Goal: Submit feedback/report problem

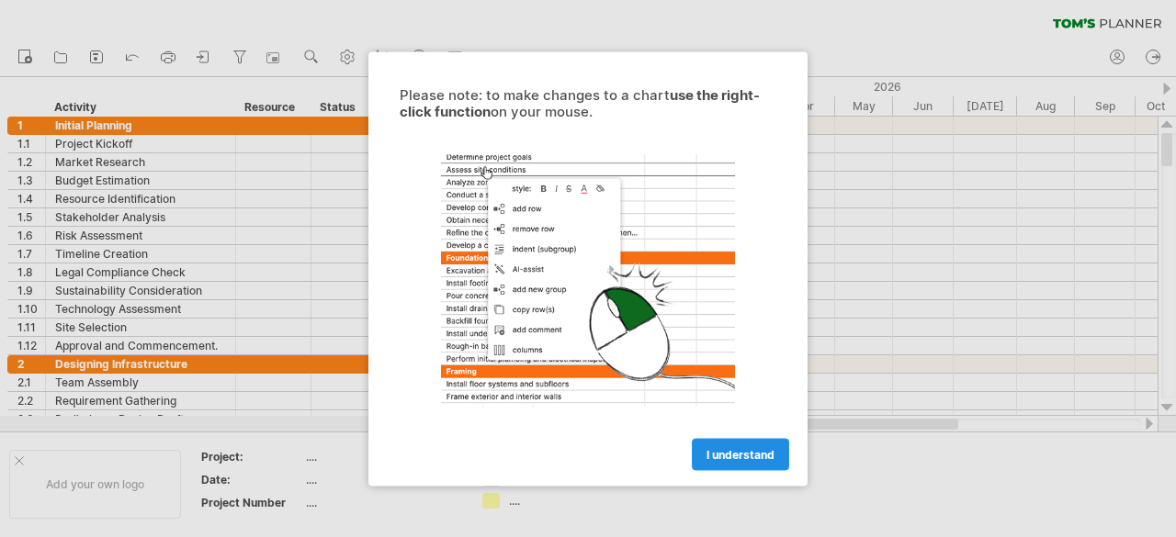
click at [740, 451] on span "I understand" at bounding box center [741, 454] width 68 height 14
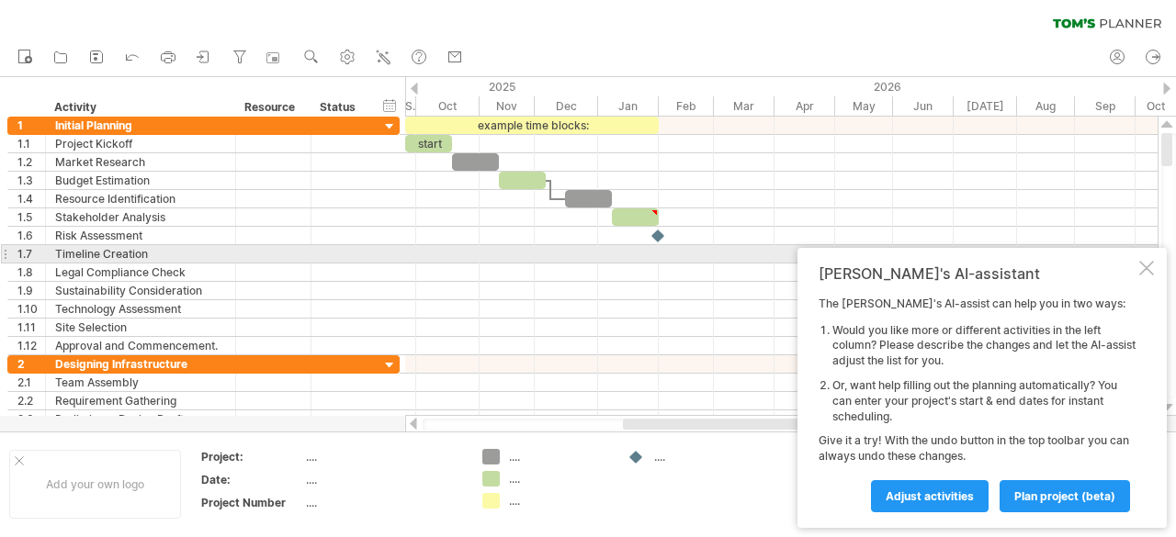
click at [1142, 261] on div at bounding box center [1146, 268] width 15 height 15
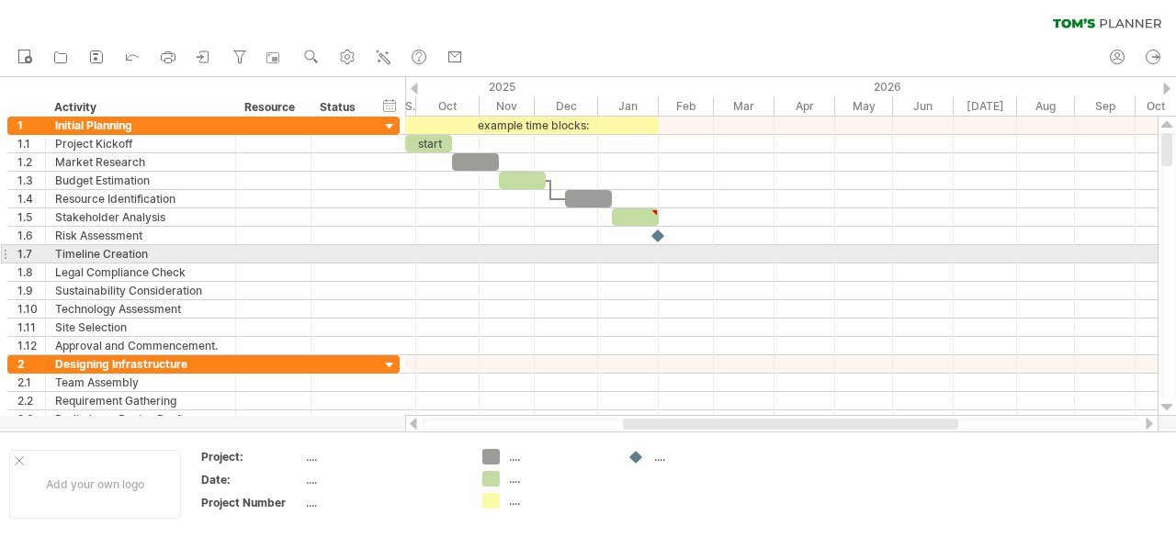
click at [549, 249] on div at bounding box center [781, 254] width 752 height 18
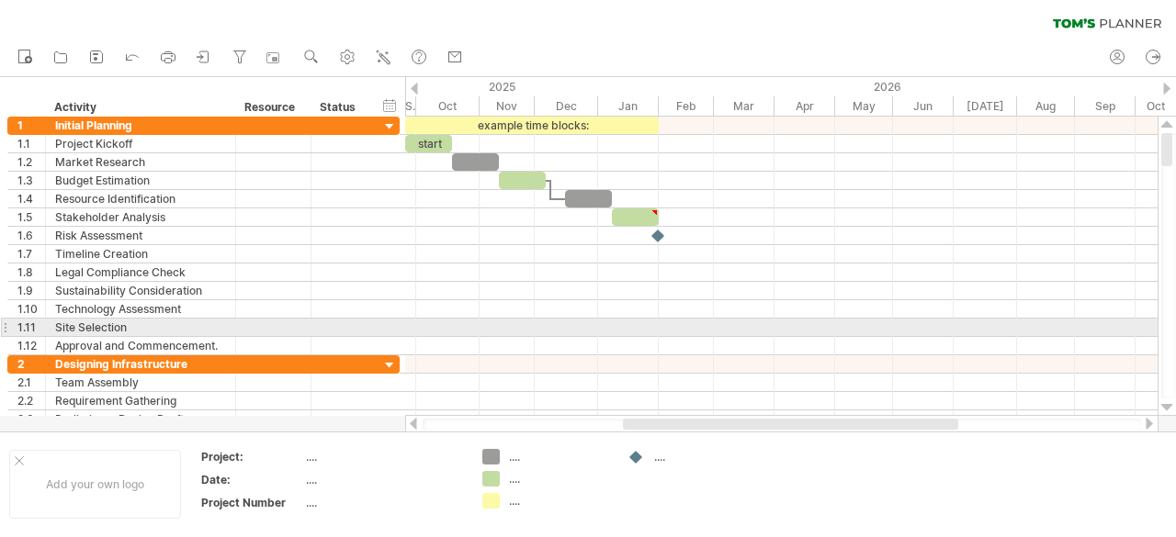
click at [1167, 326] on div at bounding box center [1168, 266] width 15 height 266
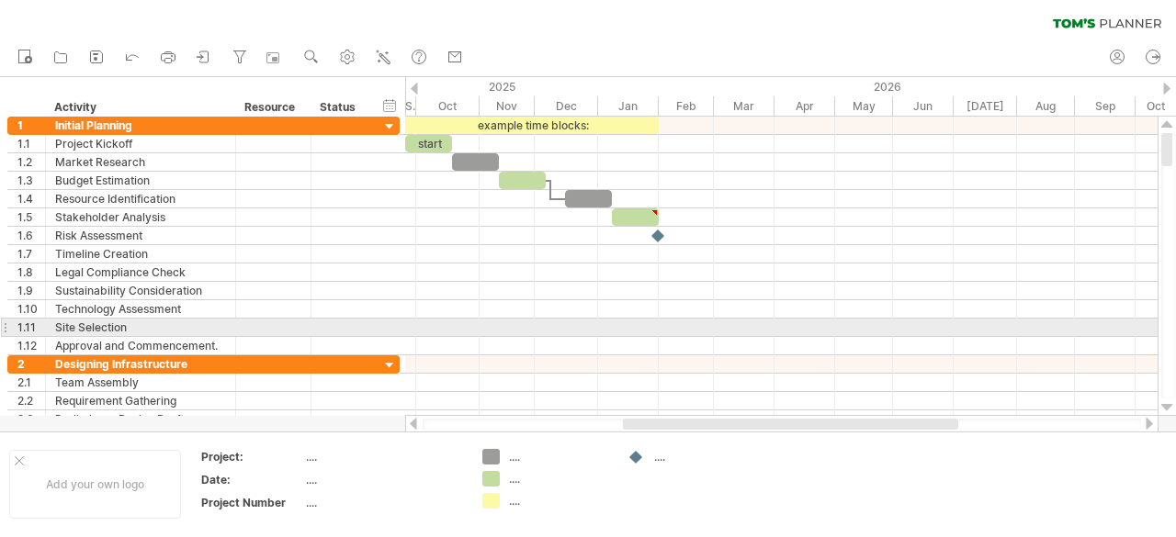
click at [1167, 326] on div at bounding box center [1168, 266] width 15 height 266
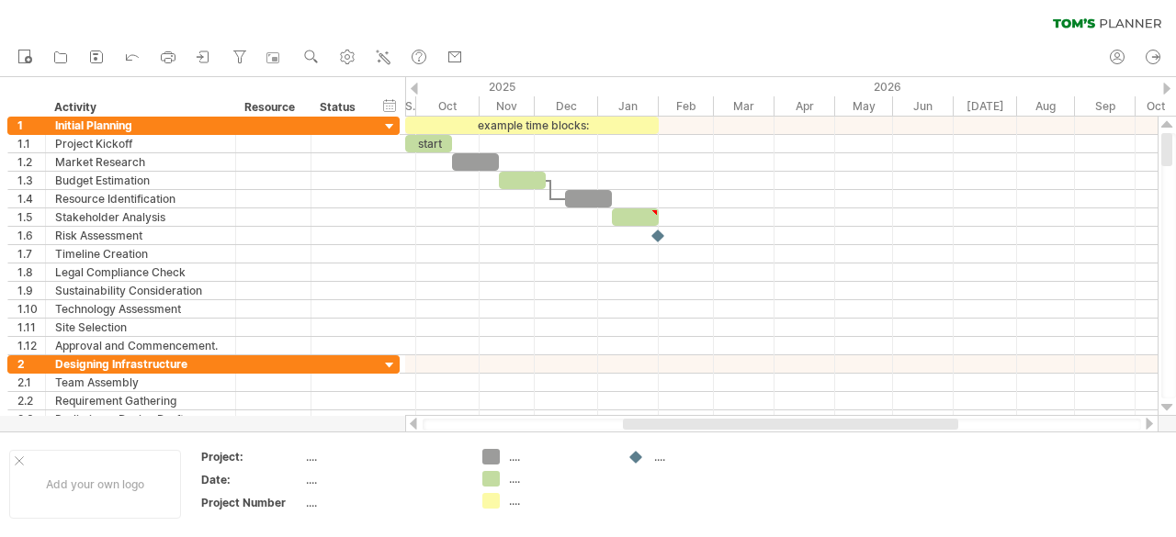
drag, startPoint x: 1163, startPoint y: 148, endPoint x: 1175, endPoint y: 50, distance: 99.0
click at [1175, 50] on div "Trying to reach [DOMAIN_NAME] Connected again... 0% clear filter new 1" at bounding box center [588, 268] width 1176 height 537
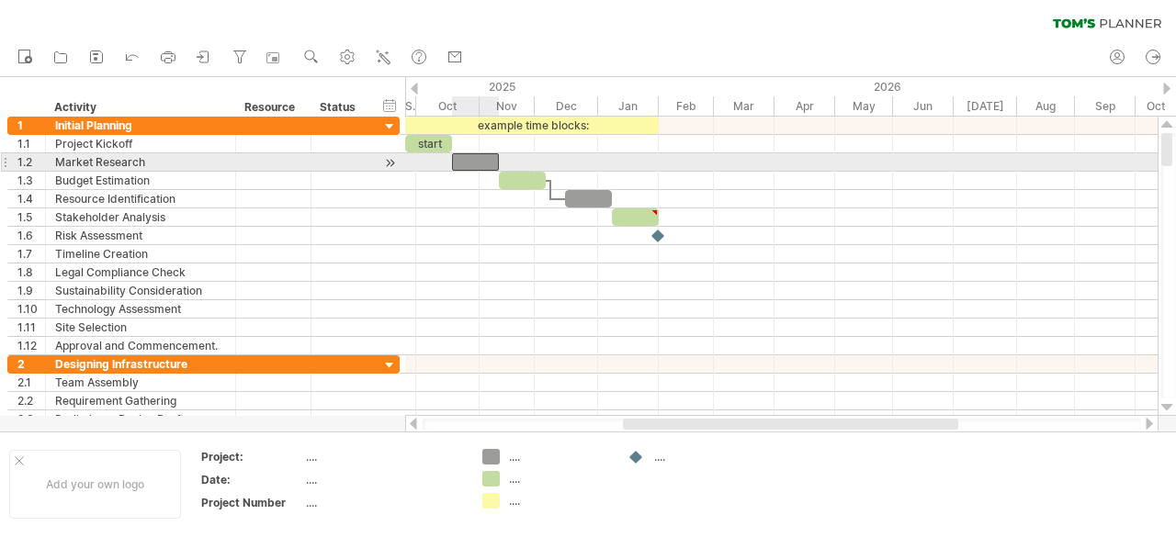
click at [472, 159] on div at bounding box center [475, 161] width 47 height 17
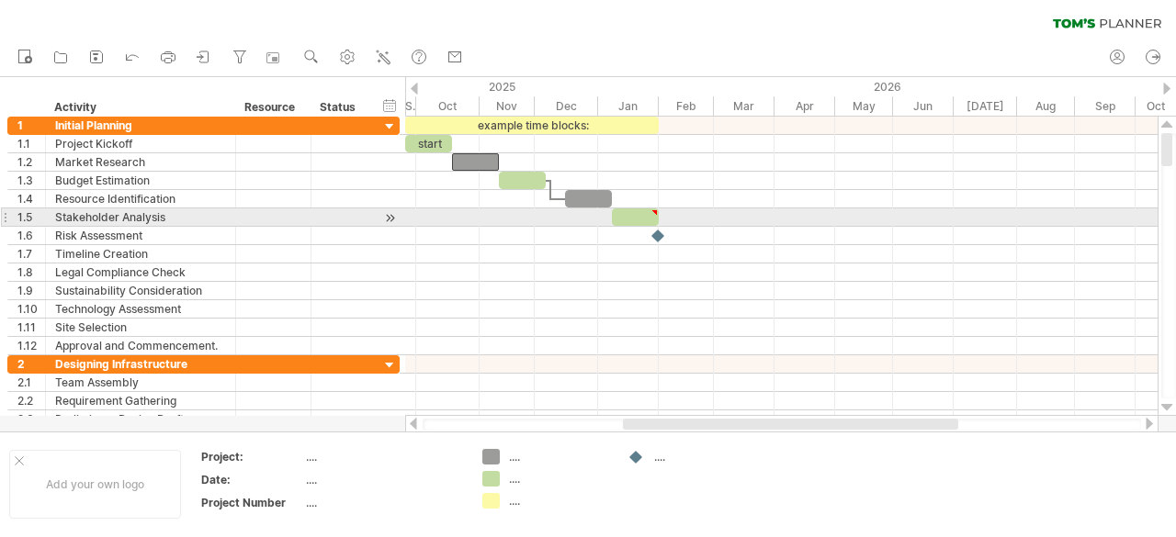
type textarea "**********"
click at [650, 212] on div at bounding box center [654, 213] width 8 height 8
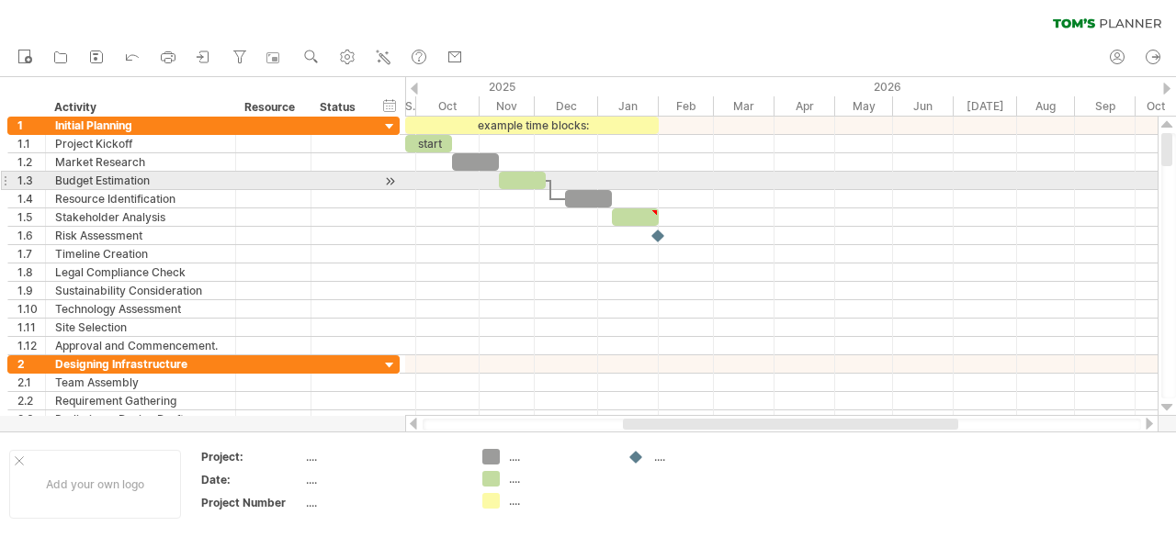
click at [525, 190] on div at bounding box center [781, 199] width 752 height 18
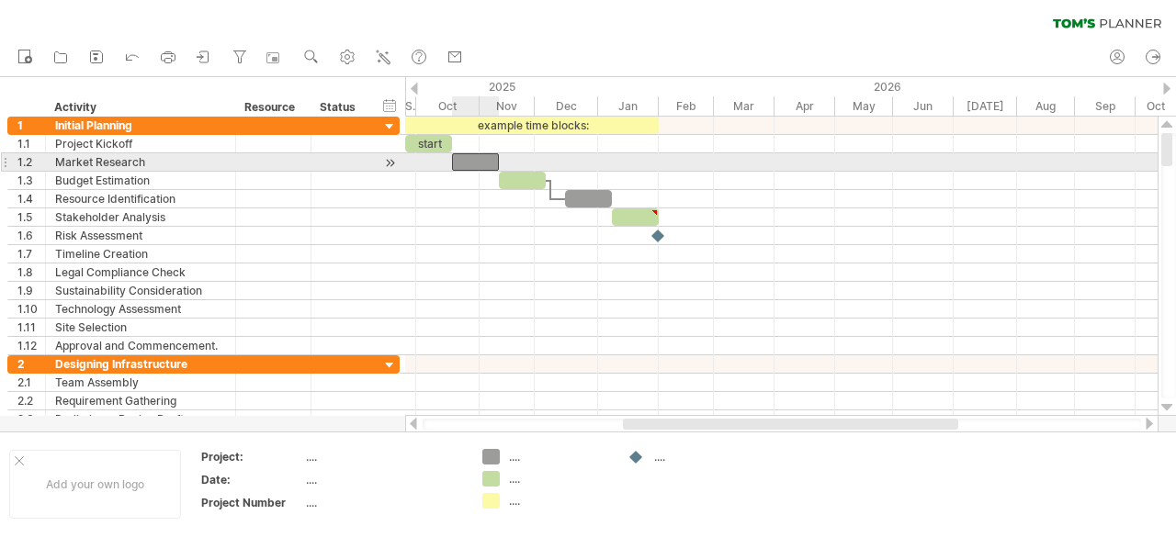
click at [491, 164] on div at bounding box center [475, 161] width 47 height 17
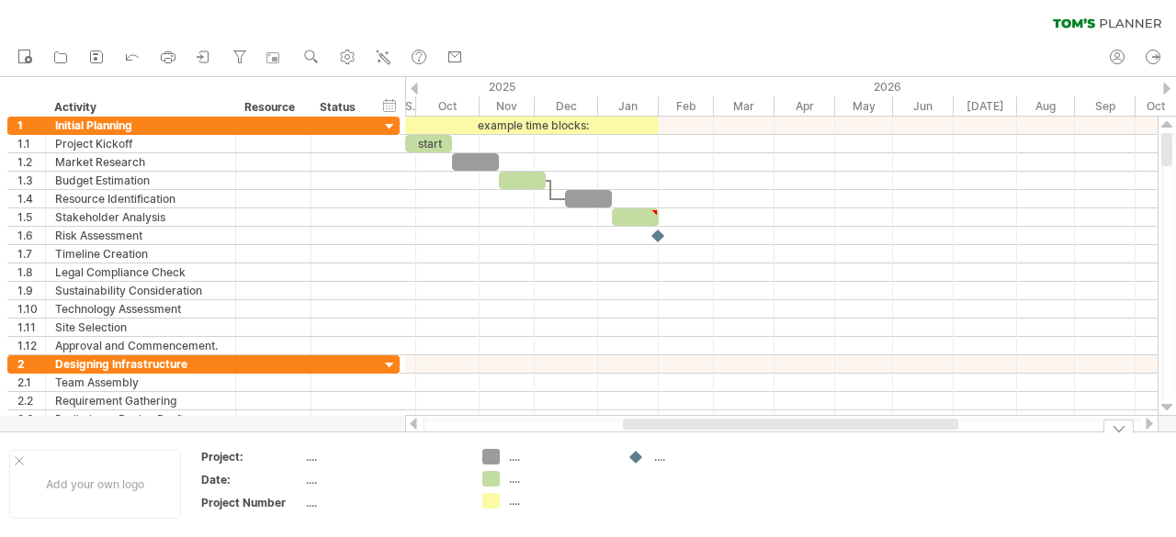
click at [481, 418] on div at bounding box center [781, 424] width 753 height 18
click at [435, 422] on div at bounding box center [782, 425] width 718 height 12
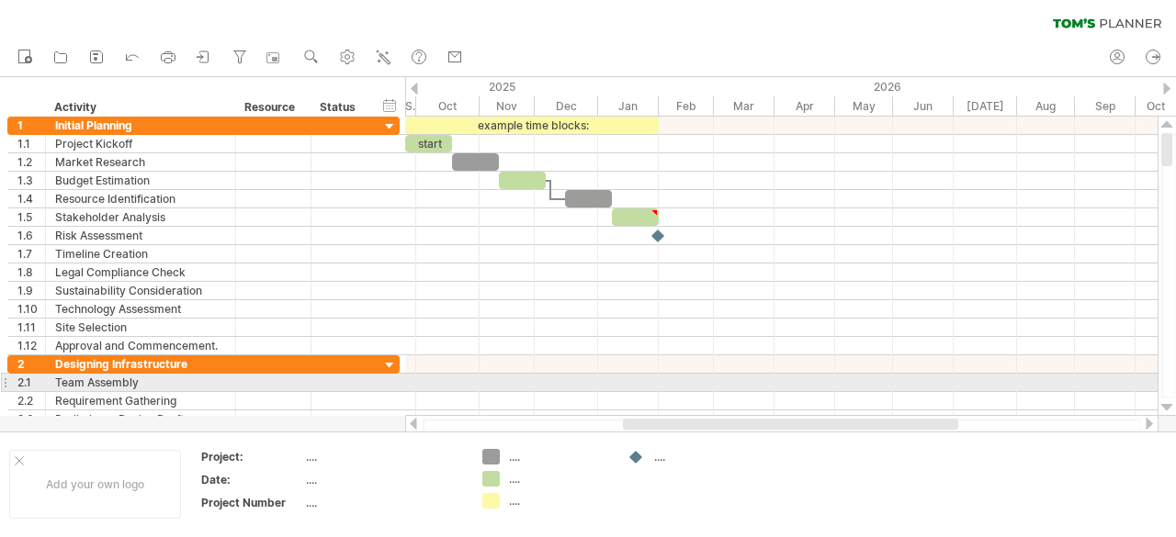
drag, startPoint x: 435, startPoint y: 422, endPoint x: 410, endPoint y: 383, distance: 46.4
click at [410, 383] on div "Trying to reach [DOMAIN_NAME] Connected again... 0% clear filter new 1" at bounding box center [588, 268] width 1176 height 537
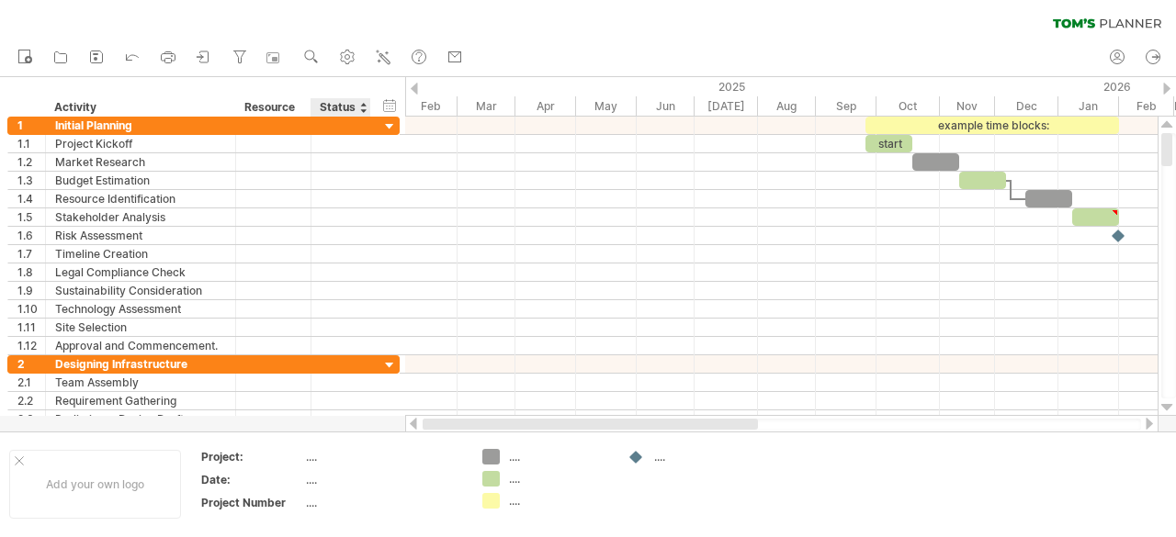
drag, startPoint x: 637, startPoint y: 427, endPoint x: 327, endPoint y: 422, distance: 309.7
click at [327, 422] on div "Trying to reach [DOMAIN_NAME] Connected again... 0% clear filter new 1" at bounding box center [588, 268] width 1176 height 537
click at [416, 425] on div at bounding box center [413, 424] width 15 height 12
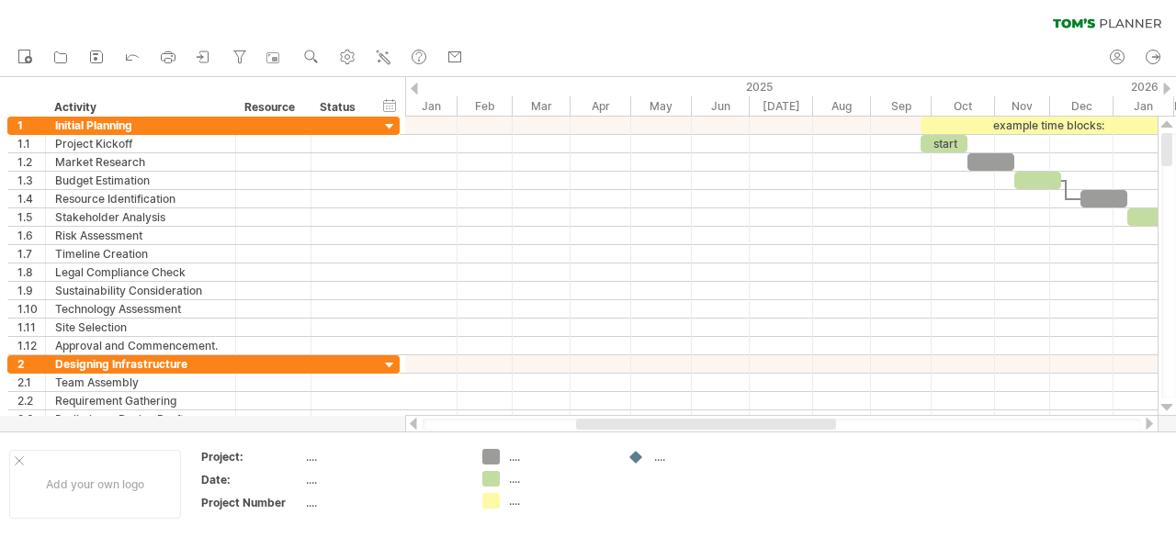
click at [416, 425] on div at bounding box center [413, 424] width 15 height 12
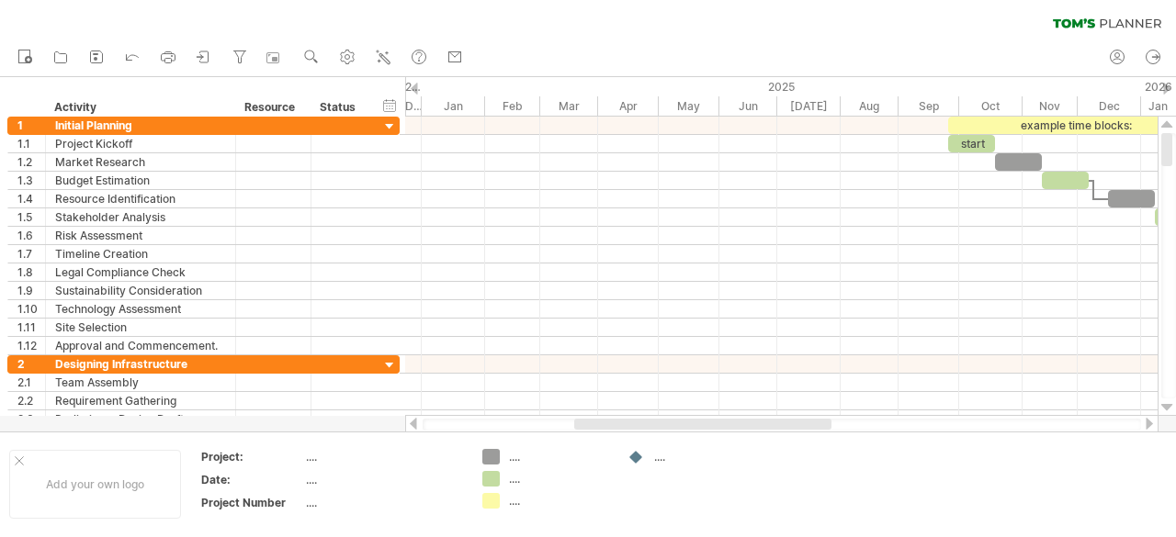
click at [416, 425] on div at bounding box center [413, 424] width 15 height 12
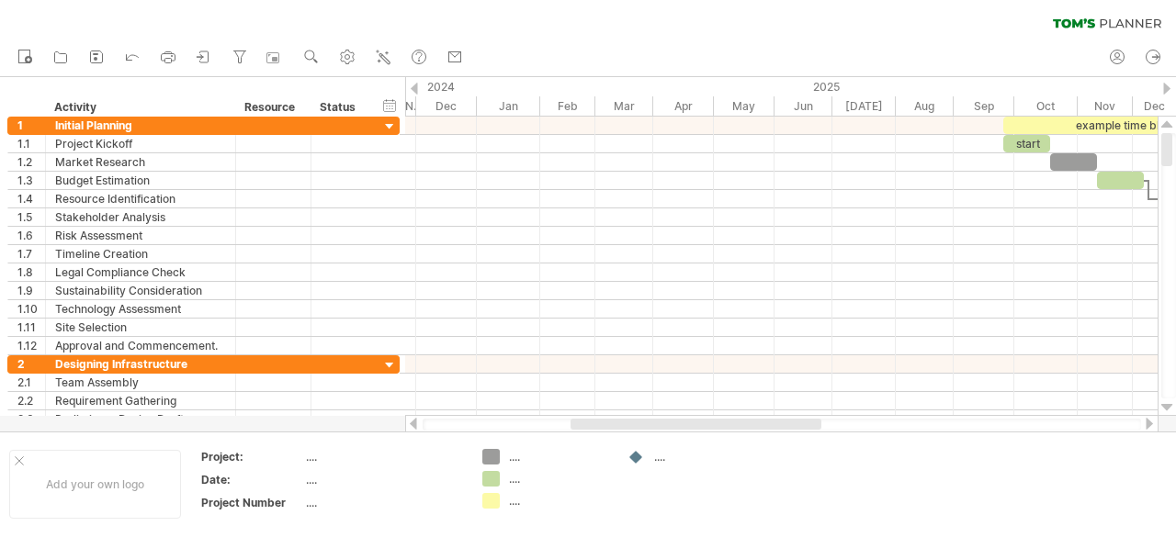
click at [416, 425] on div at bounding box center [413, 424] width 15 height 12
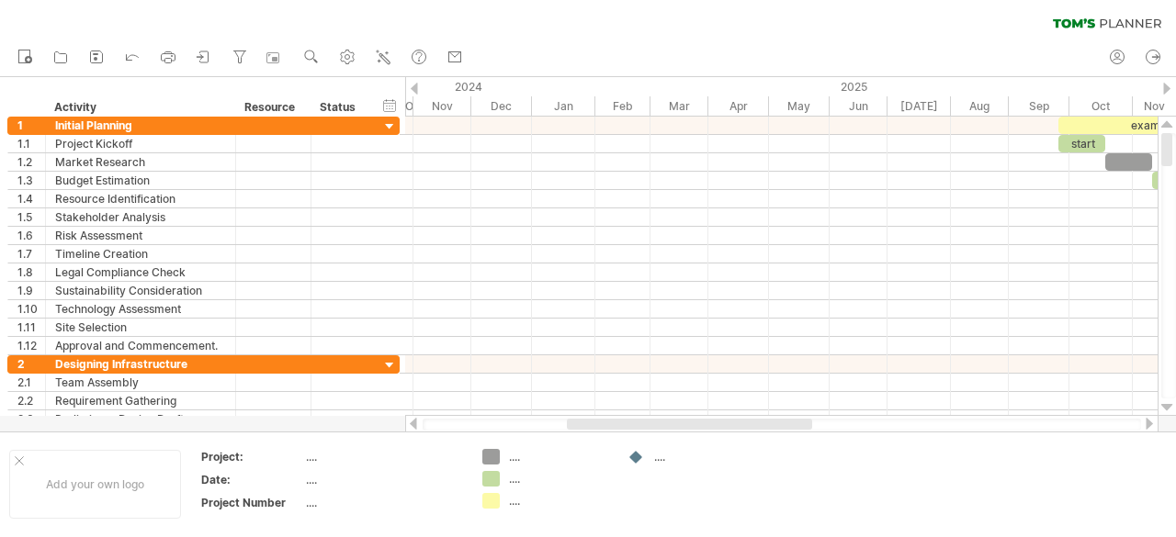
click at [416, 425] on div at bounding box center [413, 424] width 15 height 12
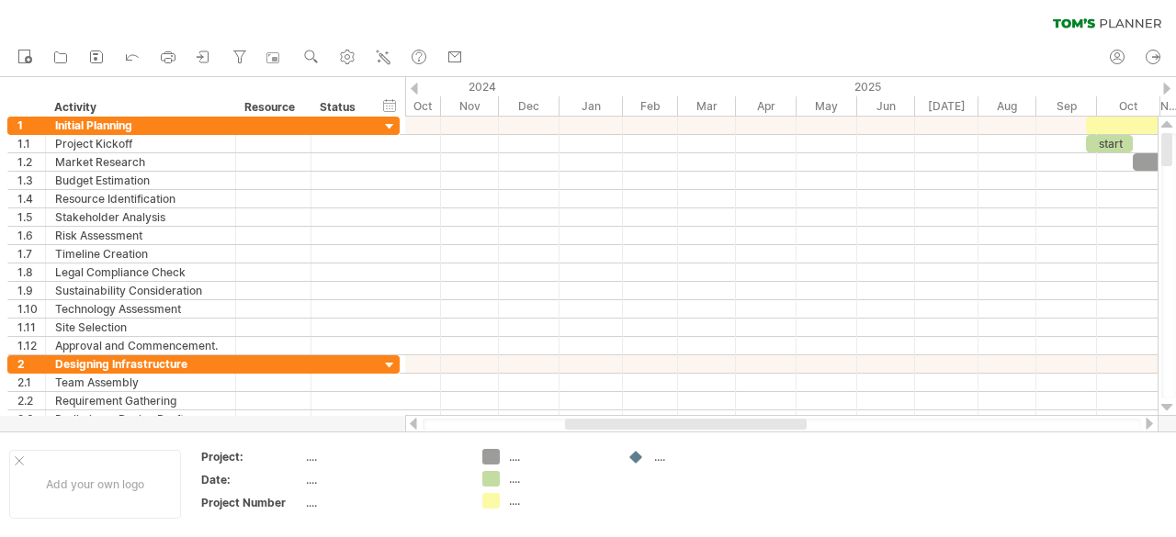
click at [416, 425] on div at bounding box center [413, 424] width 15 height 12
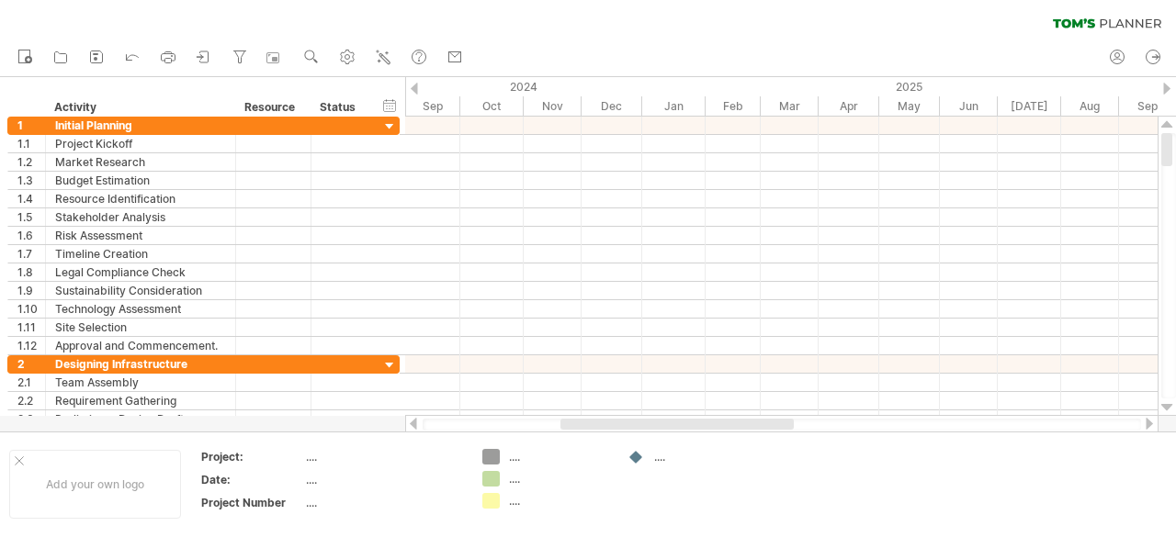
click at [416, 425] on div at bounding box center [413, 424] width 15 height 12
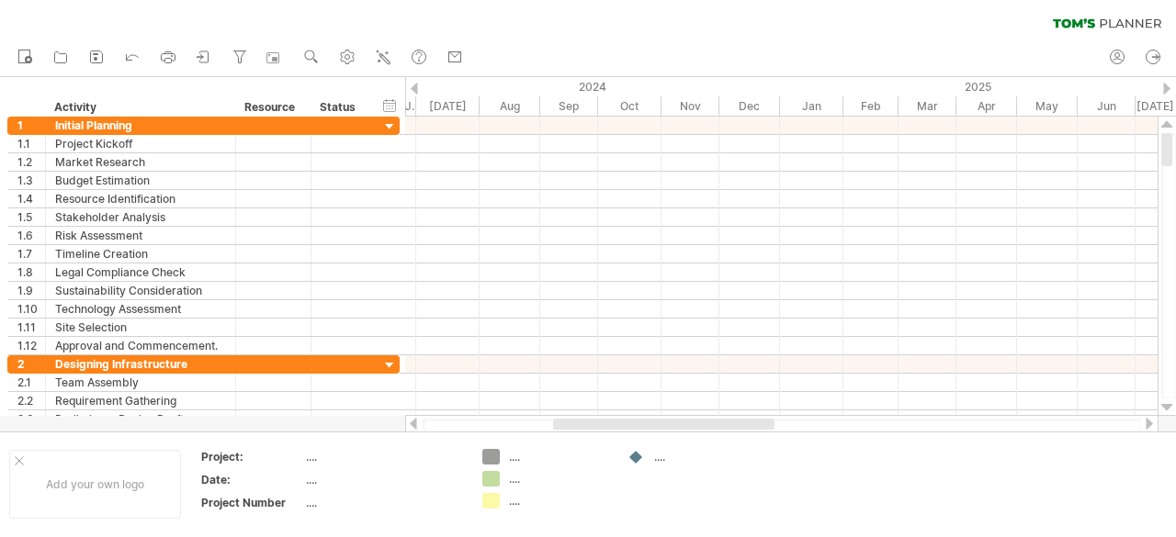
click at [416, 425] on div at bounding box center [413, 424] width 15 height 12
click at [437, 422] on div at bounding box center [782, 425] width 718 height 12
click at [432, 428] on div at bounding box center [782, 425] width 718 height 12
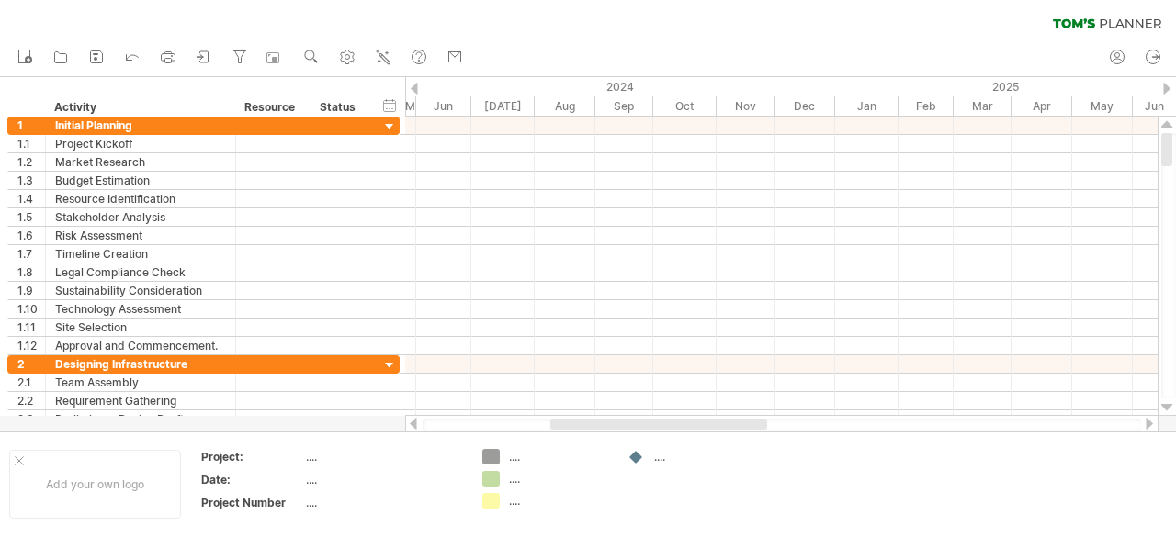
click at [432, 428] on div at bounding box center [782, 425] width 718 height 12
click at [419, 427] on div at bounding box center [413, 424] width 15 height 12
click at [415, 421] on div at bounding box center [413, 424] width 15 height 12
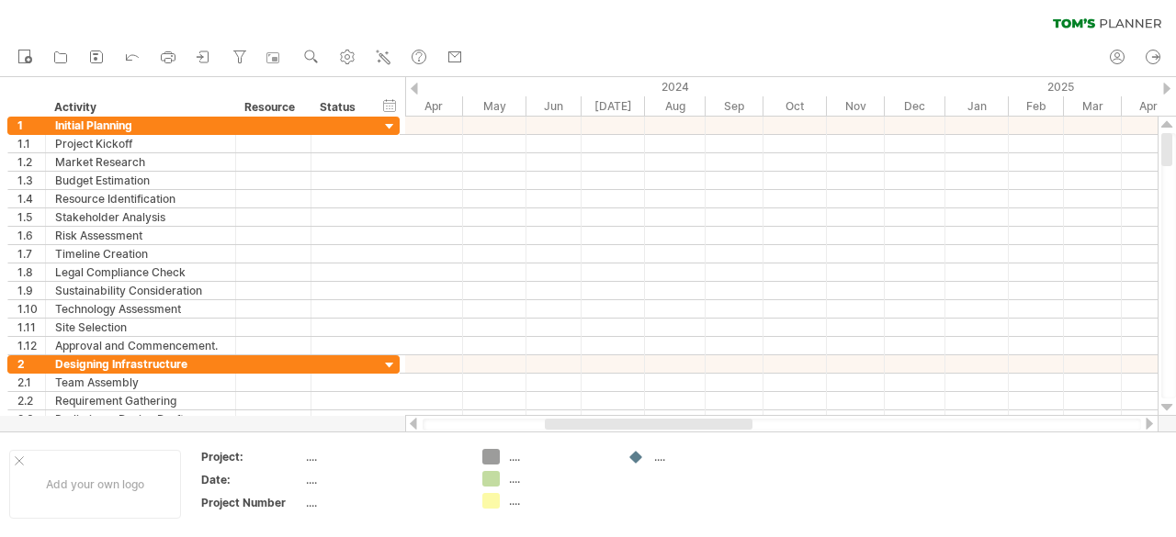
click at [415, 421] on div at bounding box center [413, 424] width 15 height 12
click at [415, 422] on div at bounding box center [413, 424] width 15 height 12
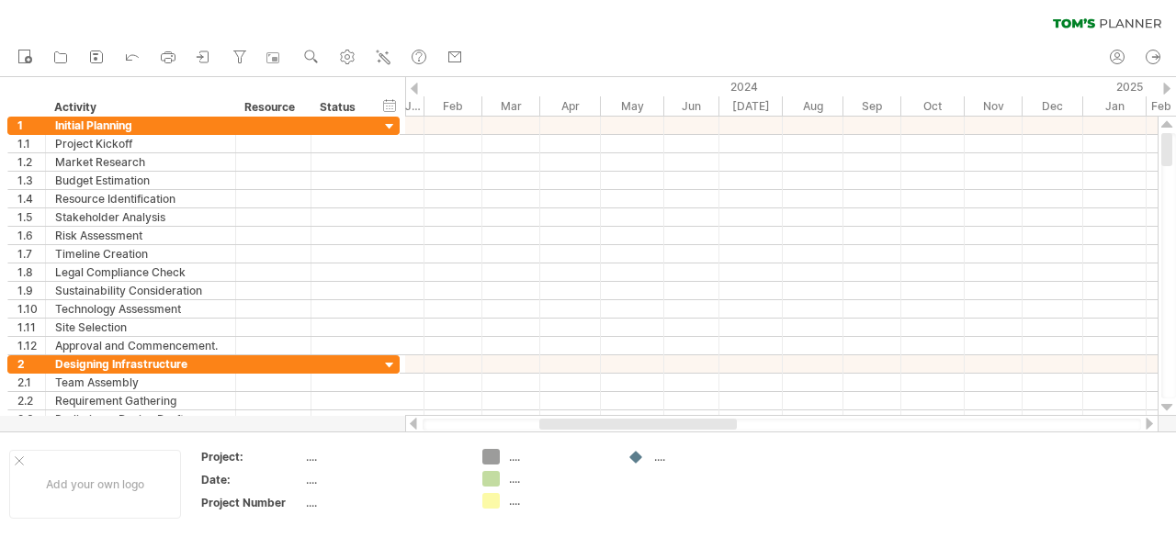
click at [415, 422] on div at bounding box center [413, 424] width 15 height 12
click at [447, 424] on div at bounding box center [782, 425] width 718 height 12
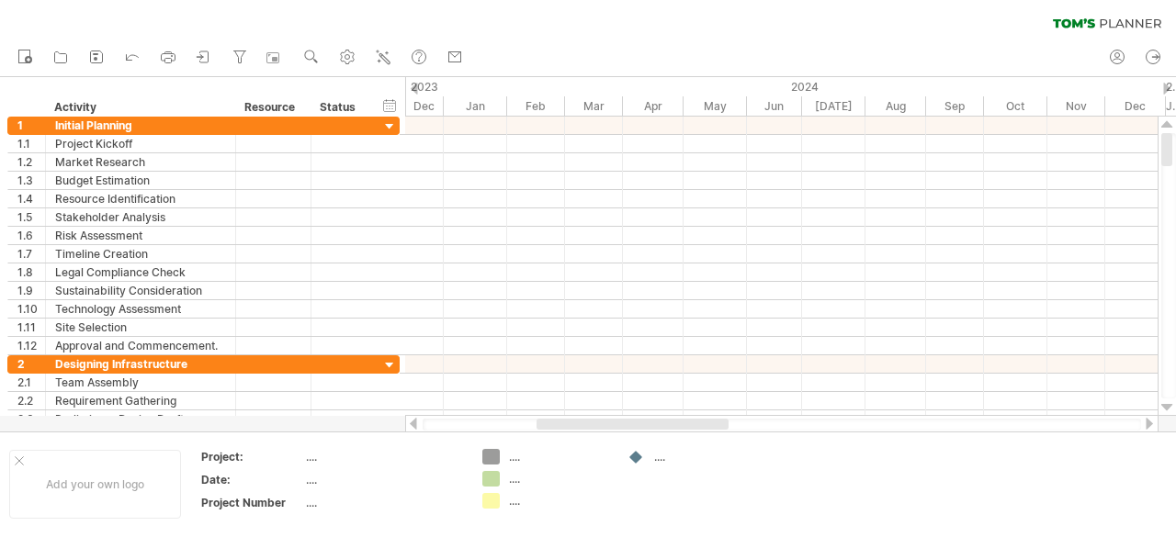
click at [447, 424] on div at bounding box center [782, 425] width 718 height 12
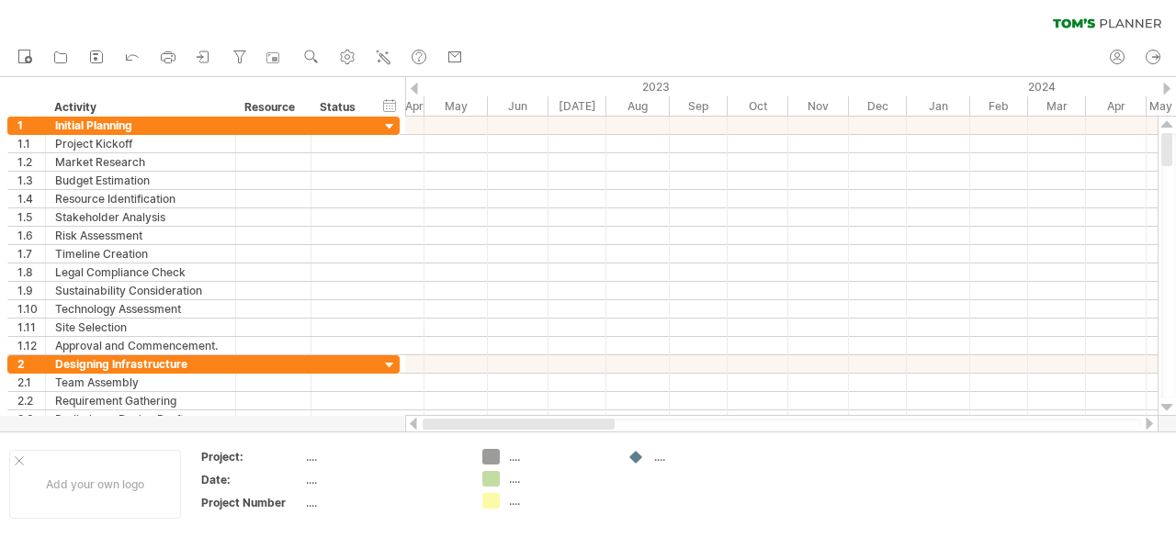
drag, startPoint x: 548, startPoint y: 423, endPoint x: 398, endPoint y: 429, distance: 149.9
click at [398, 429] on div "Trying to reach [DOMAIN_NAME] Connected again... 0% clear filter new 1" at bounding box center [588, 268] width 1176 height 537
